Goal: Understand process/instructions: Learn about a topic

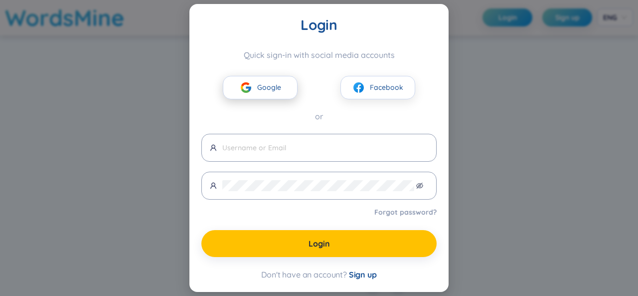
click at [281, 82] on button "Google" at bounding box center [260, 87] width 75 height 23
click at [263, 81] on button "Google" at bounding box center [260, 87] width 75 height 23
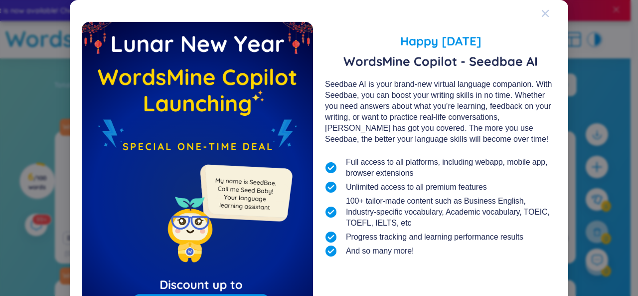
click at [542, 12] on icon "Close" at bounding box center [545, 13] width 7 height 7
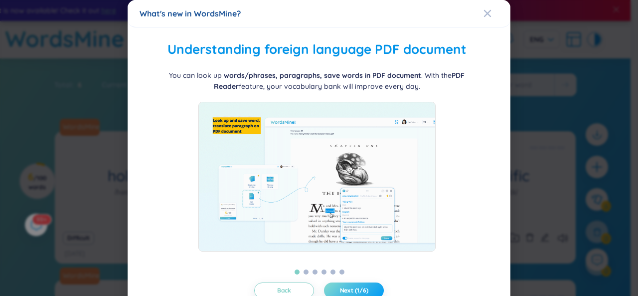
click at [351, 285] on button "Next (1/6)" at bounding box center [354, 290] width 60 height 16
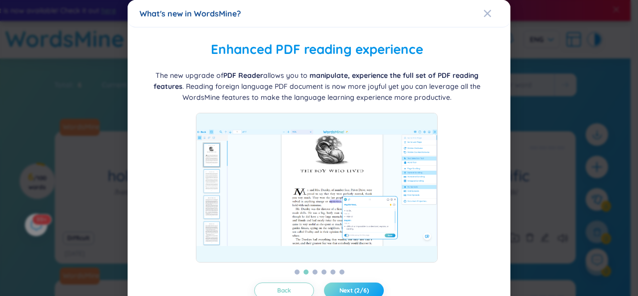
click at [352, 288] on span "Next (2/6)" at bounding box center [353, 290] width 29 height 8
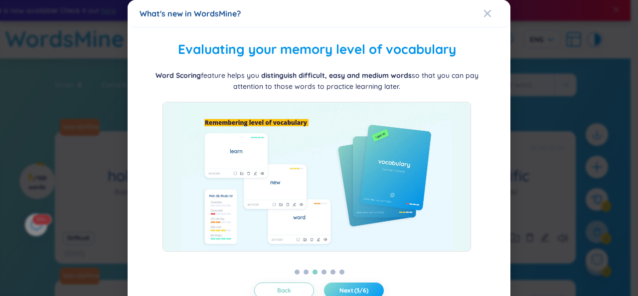
click at [352, 288] on span "Next (3/6)" at bounding box center [353, 290] width 29 height 8
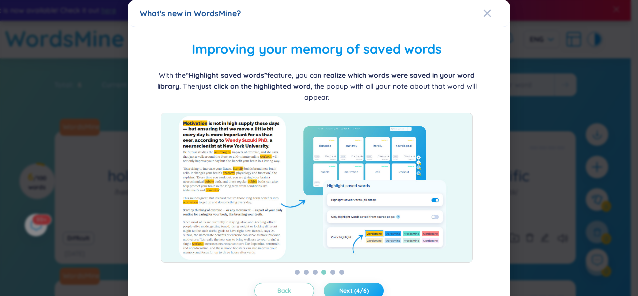
click at [352, 288] on span "Next (4/6)" at bounding box center [353, 290] width 29 height 8
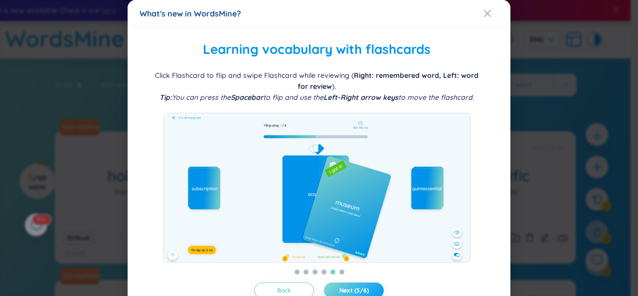
click at [352, 288] on span "Next (5/6)" at bounding box center [353, 290] width 29 height 8
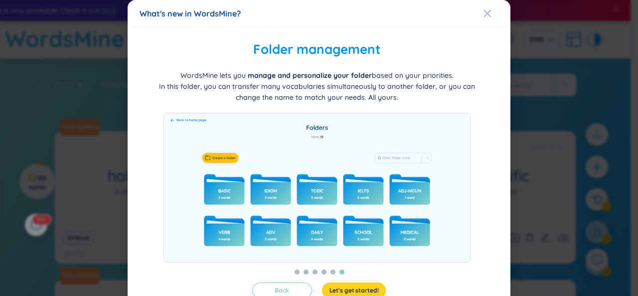
click at [352, 288] on span "Let's get started!" at bounding box center [353, 290] width 49 height 8
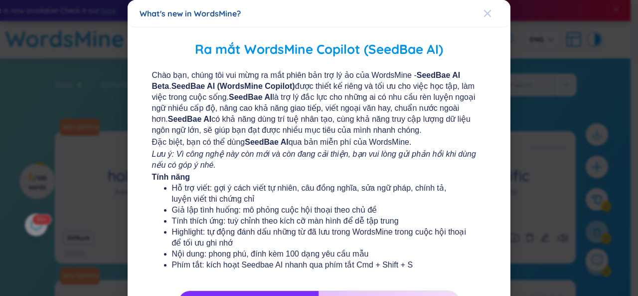
click at [483, 18] on div "Close" at bounding box center [487, 13] width 8 height 27
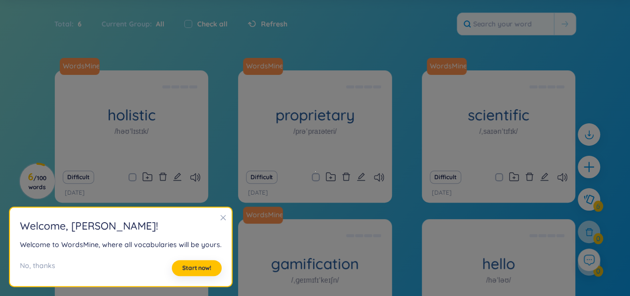
scroll to position [92, 0]
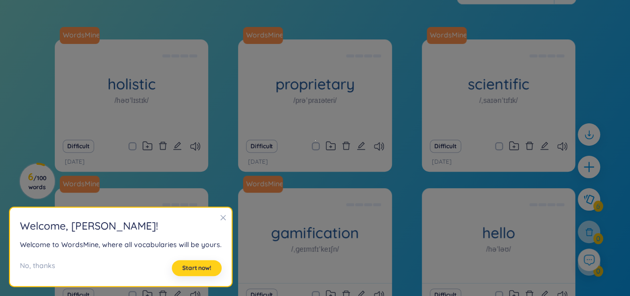
click at [200, 270] on span "Start now!" at bounding box center [196, 268] width 29 height 8
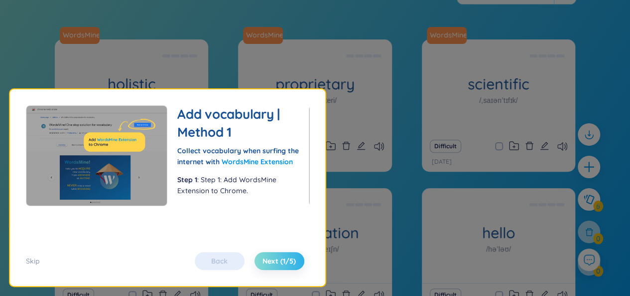
click at [290, 260] on span "Next (1/5)" at bounding box center [279, 261] width 33 height 10
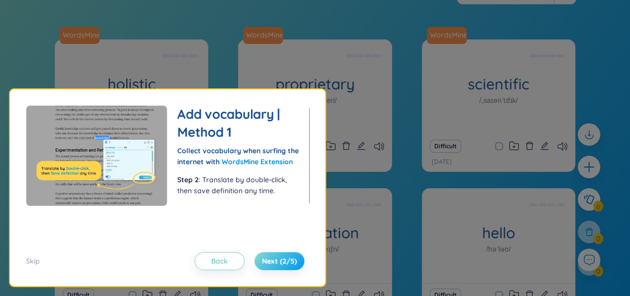
click at [289, 264] on span "Next (2/5)" at bounding box center [279, 261] width 35 height 10
click at [286, 259] on span "Next (2/5)" at bounding box center [279, 261] width 35 height 10
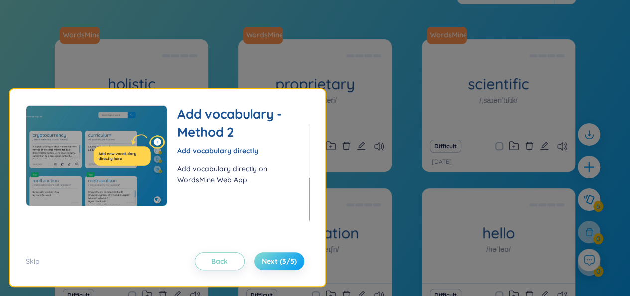
click at [283, 261] on span "Next (3/5)" at bounding box center [279, 261] width 35 height 10
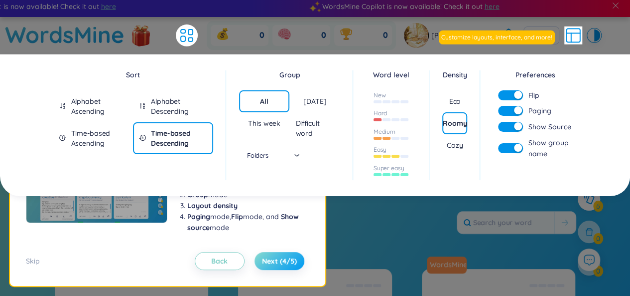
scroll to position [0, 0]
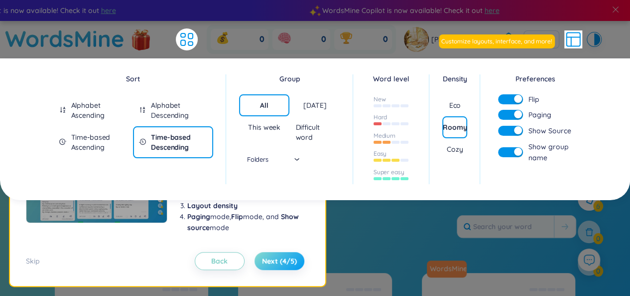
click at [283, 260] on span "Next (4/5)" at bounding box center [279, 261] width 35 height 10
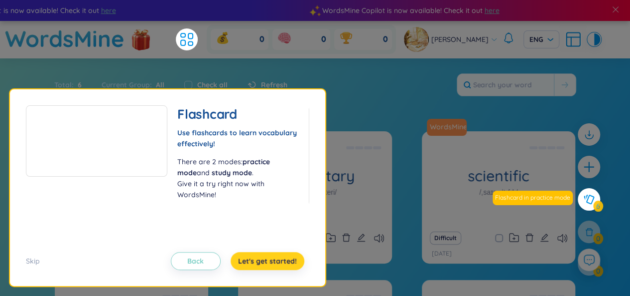
click at [284, 259] on span "Let's get started!" at bounding box center [267, 261] width 59 height 10
